Goal: Information Seeking & Learning: Understand process/instructions

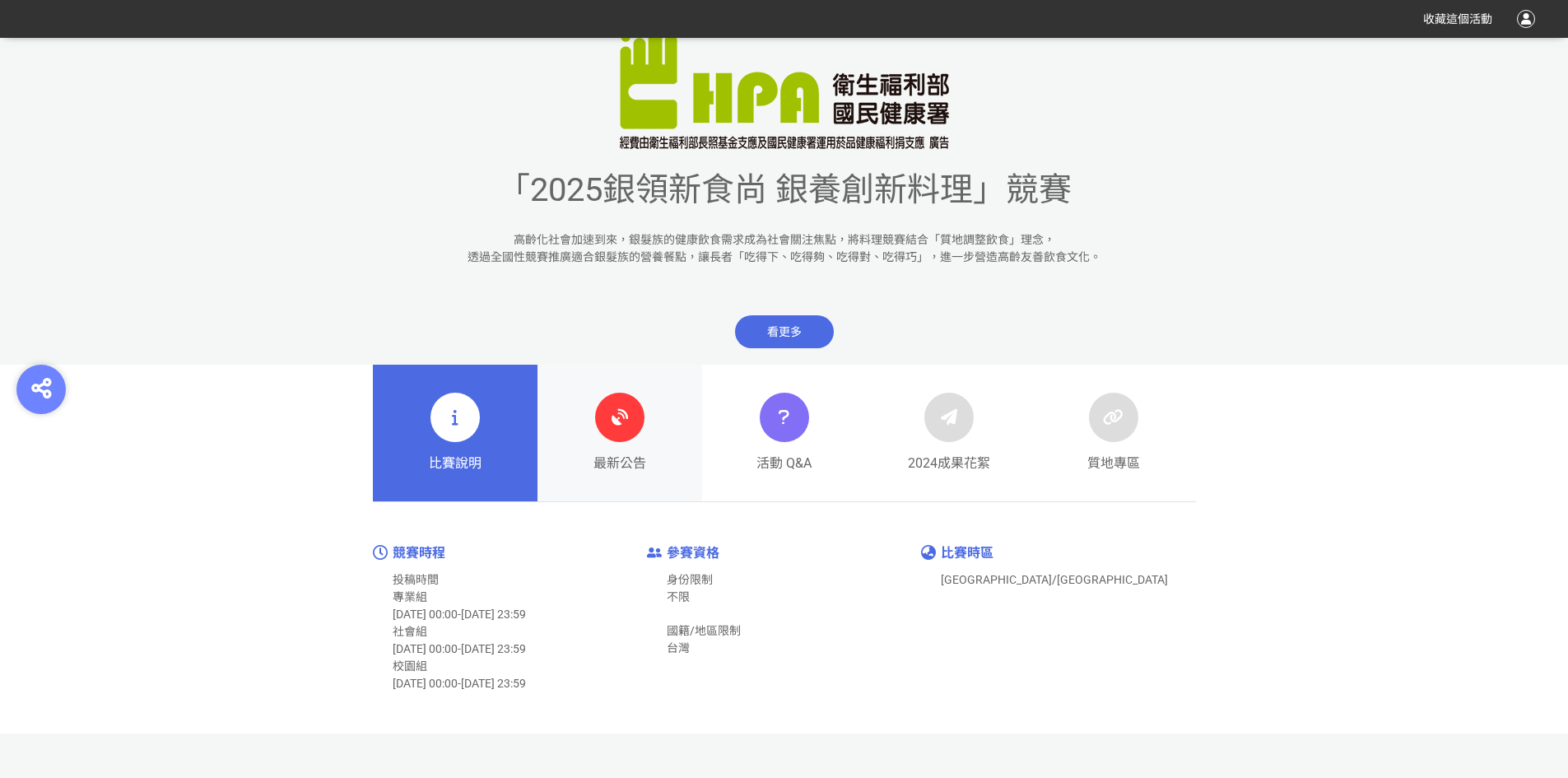
click at [630, 460] on span "最新公告" at bounding box center [619, 463] width 53 height 20
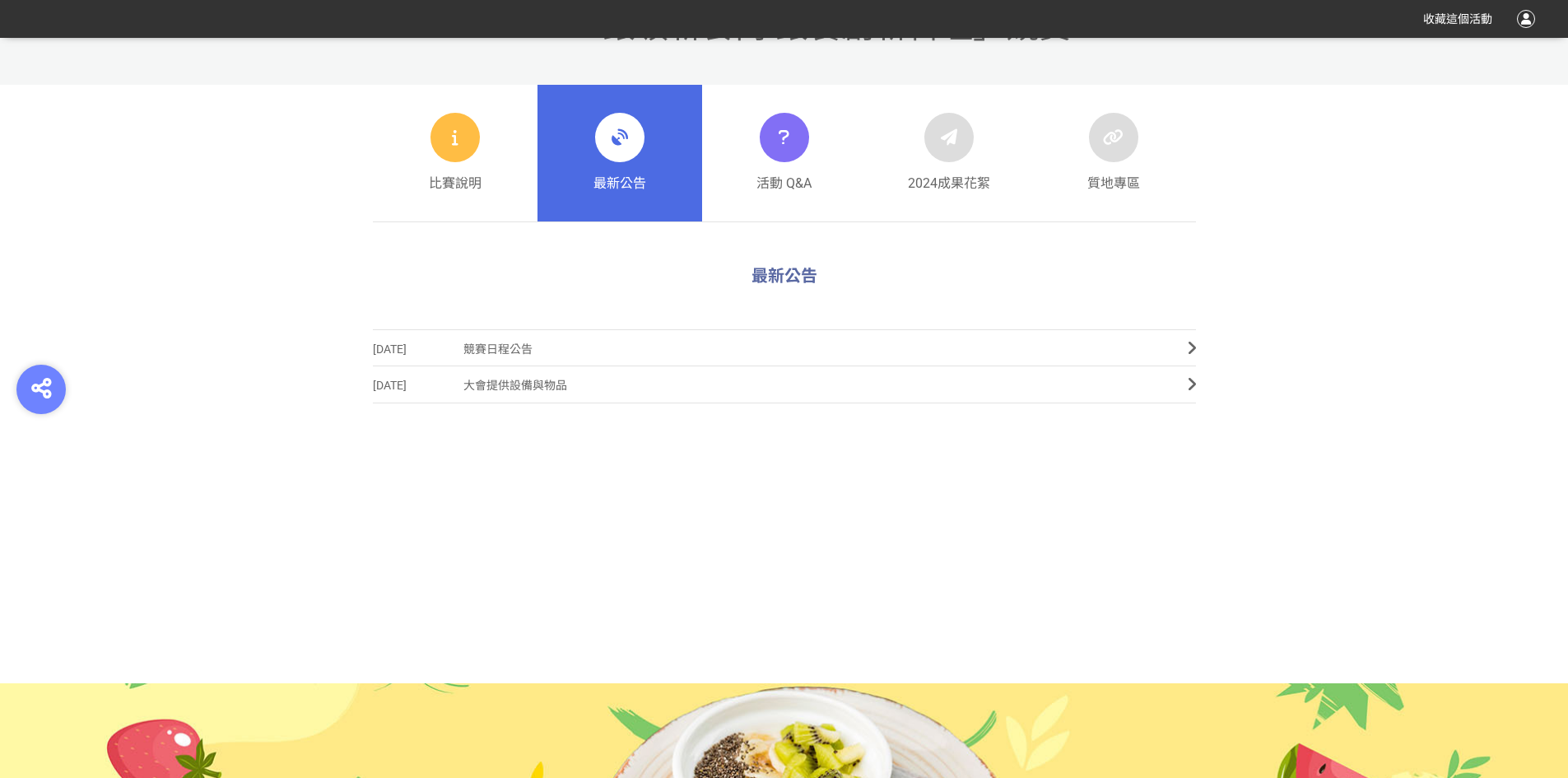
scroll to position [632, 0]
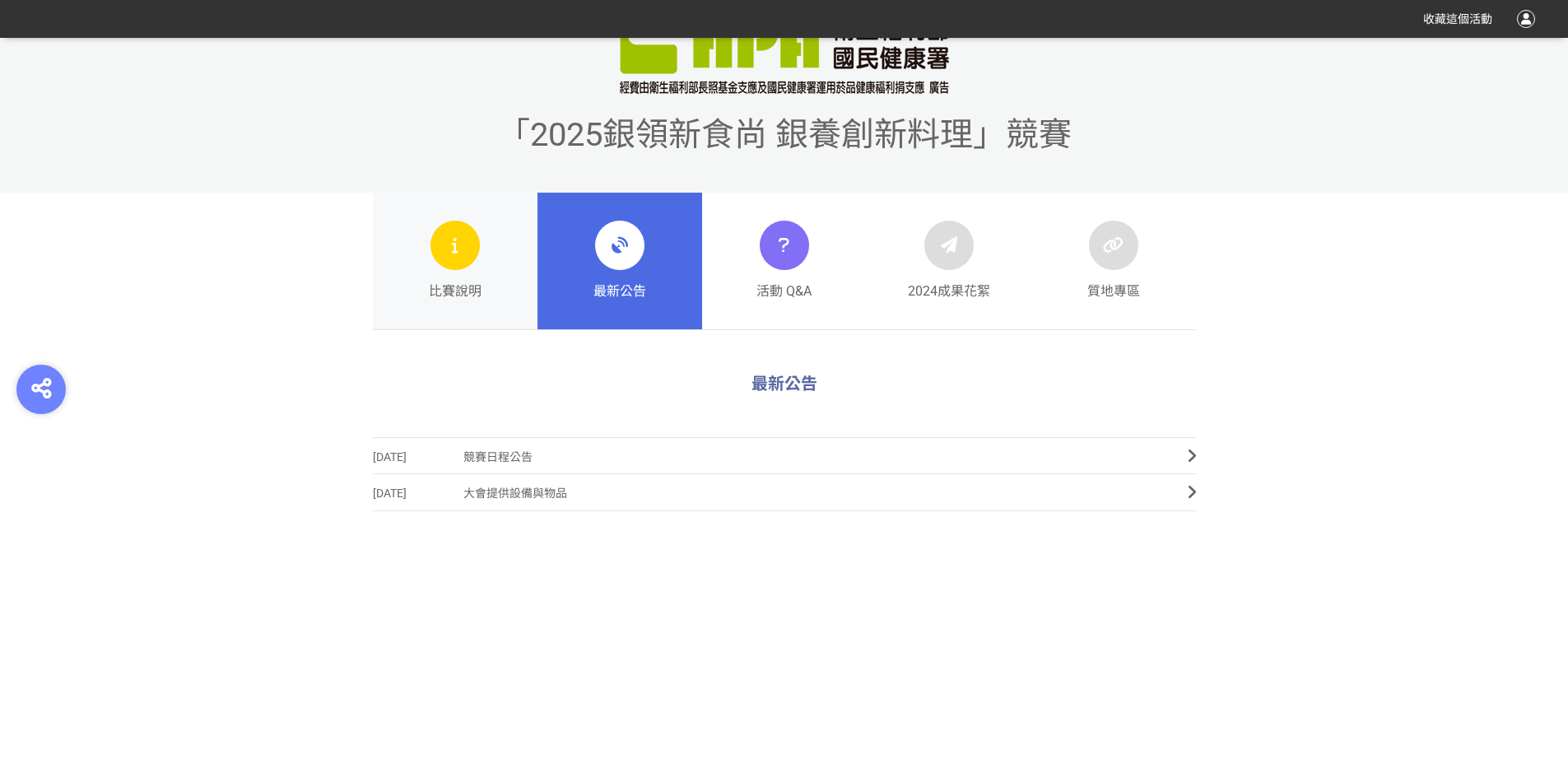
click at [490, 263] on link "比賽說明" at bounding box center [455, 261] width 165 height 137
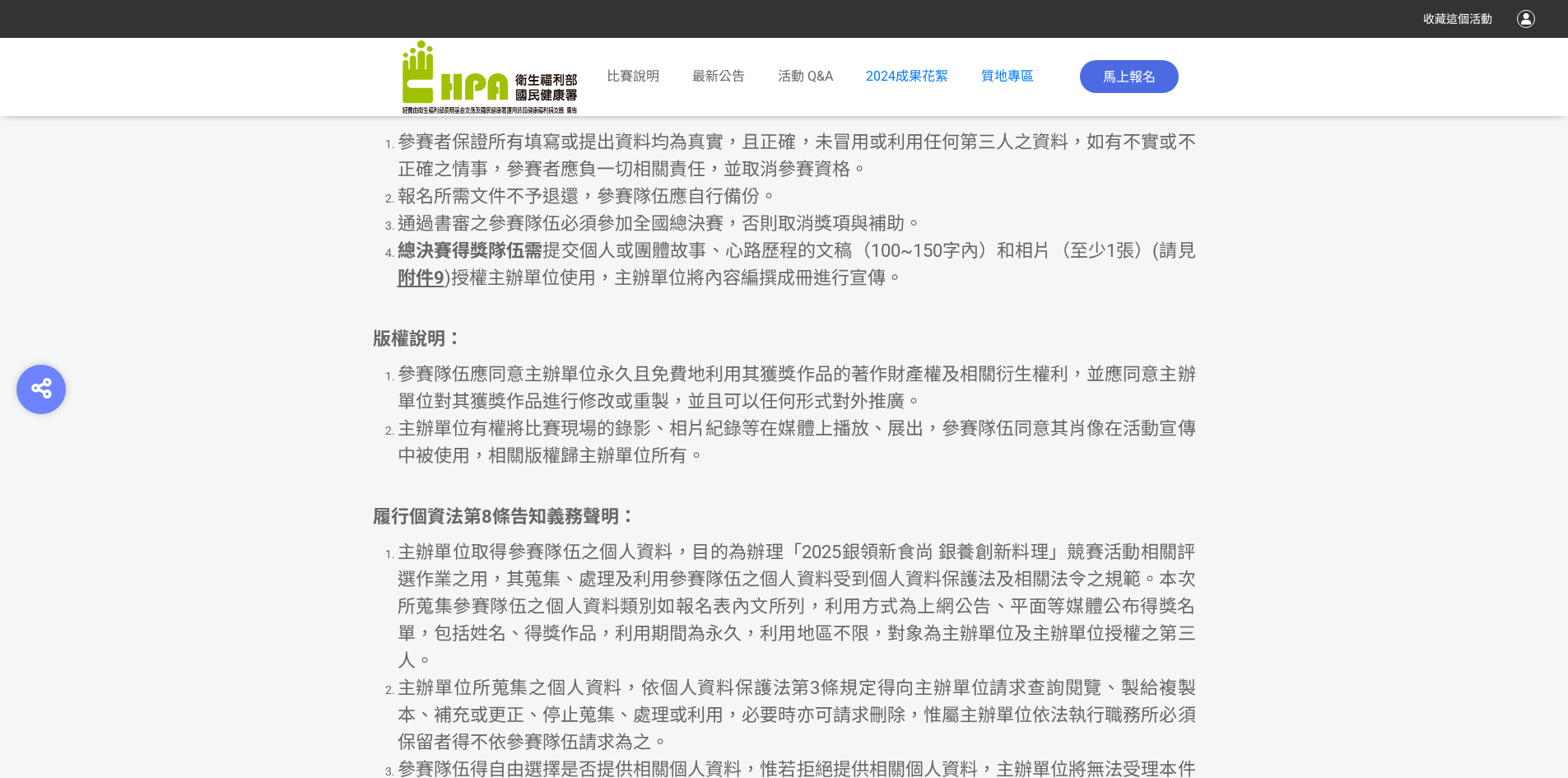
scroll to position [9134, 0]
click at [922, 471] on li "主辦單位有權將比賽現場的錄影、相片紀錄等在媒體上播放、展出，參賽隊伍同意其肖像在活動宣傳中被使用，相關版權歸主辦單位所有。" at bounding box center [797, 444] width 798 height 54
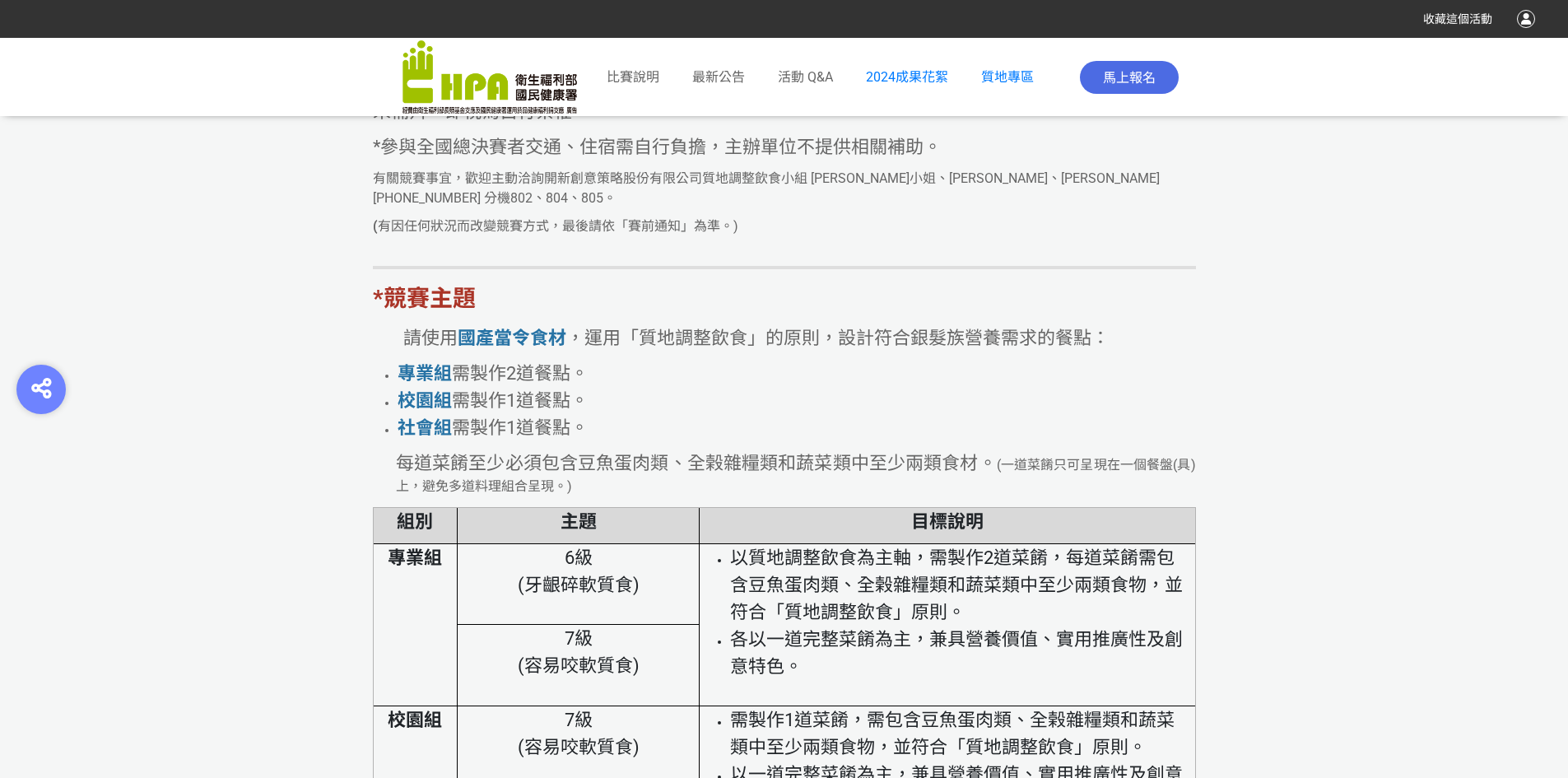
scroll to position [4362, 0]
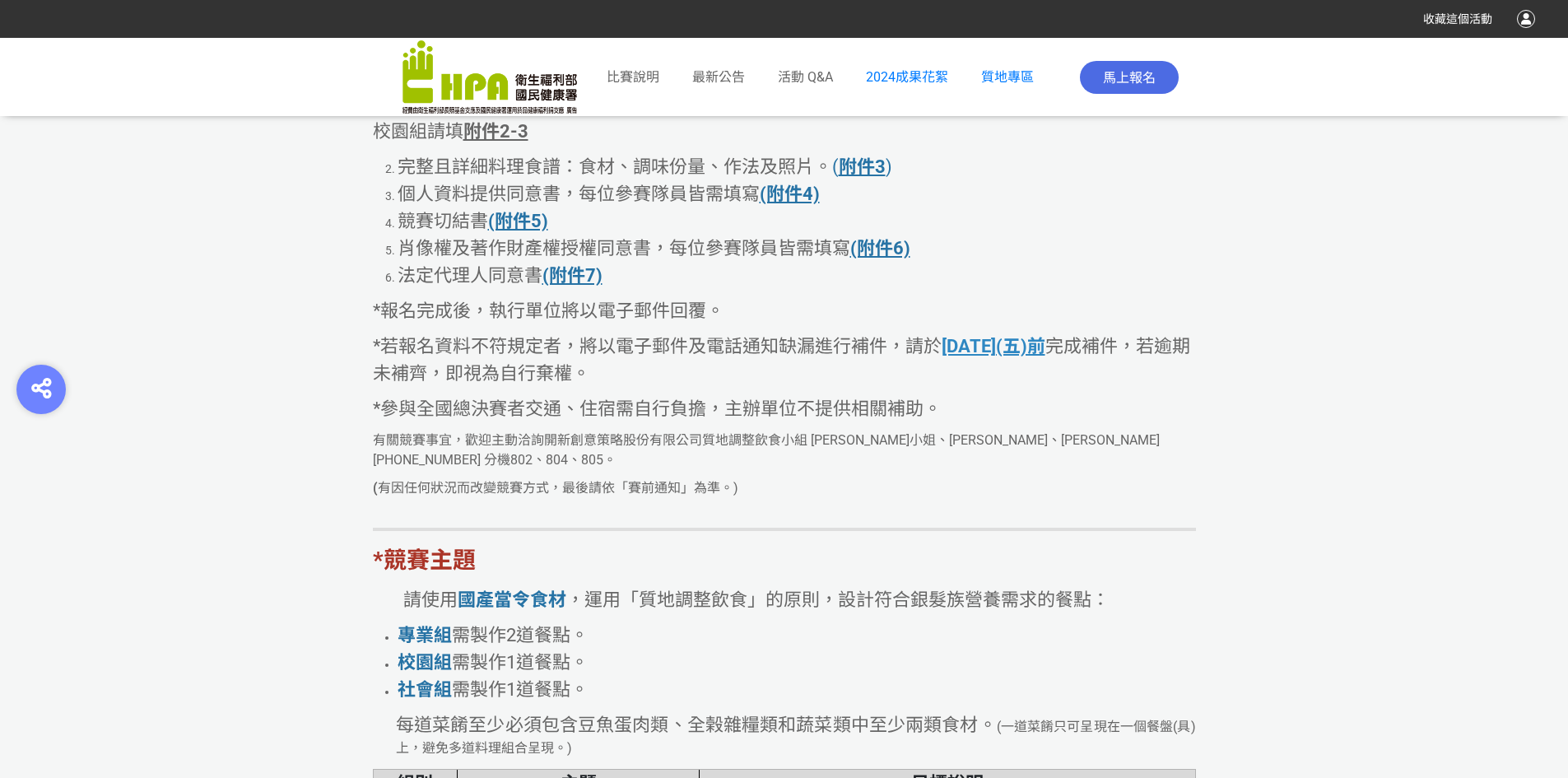
click at [1020, 578] on p "*競賽主題" at bounding box center [784, 560] width 823 height 34
click at [472, 204] on span "個人資料提供同意書，每位參賽隊員皆需填寫" at bounding box center [578, 193] width 362 height 20
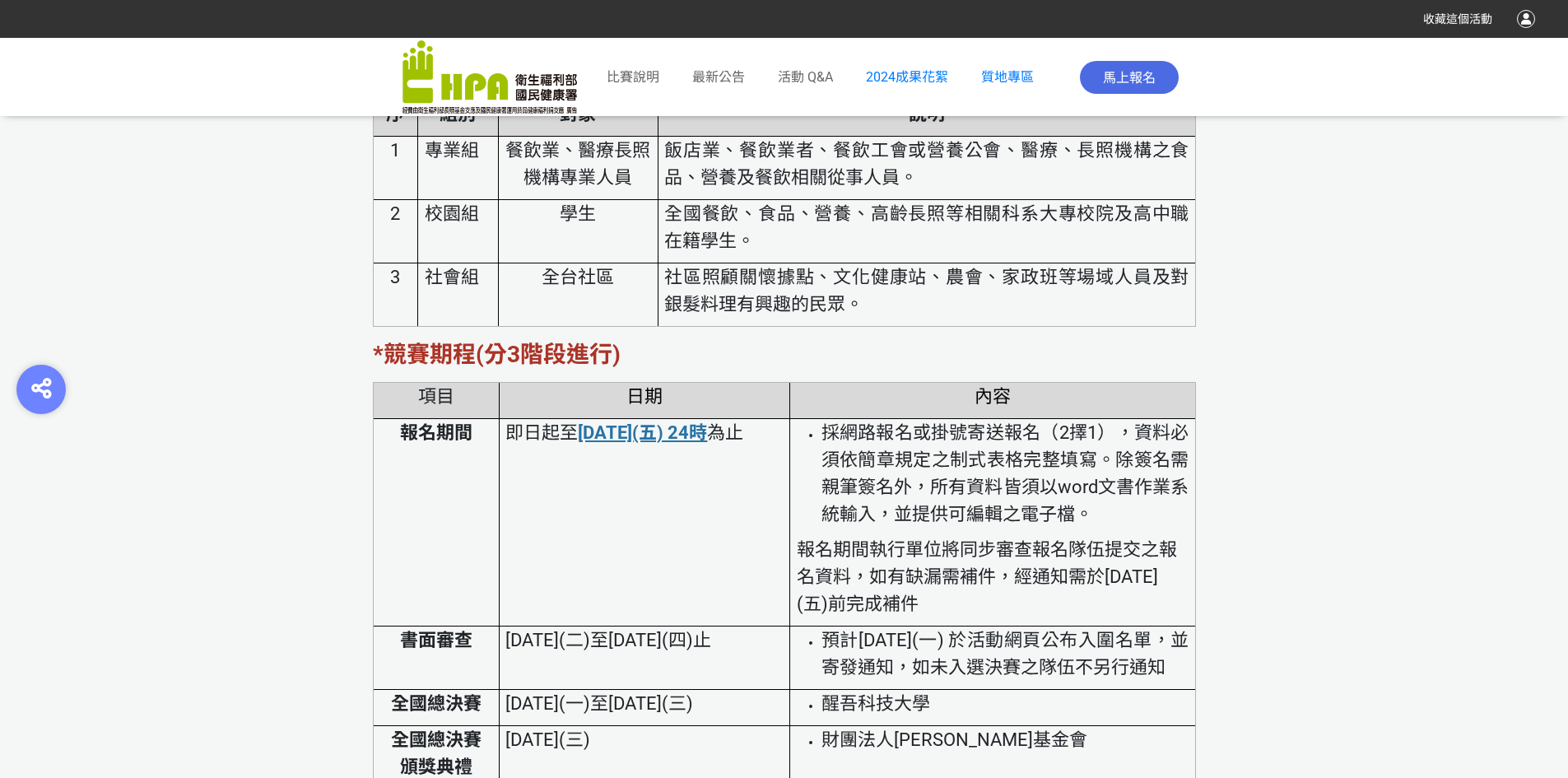
scroll to position [3292, 0]
